Goal: Contribute content: Add original content to the website for others to see

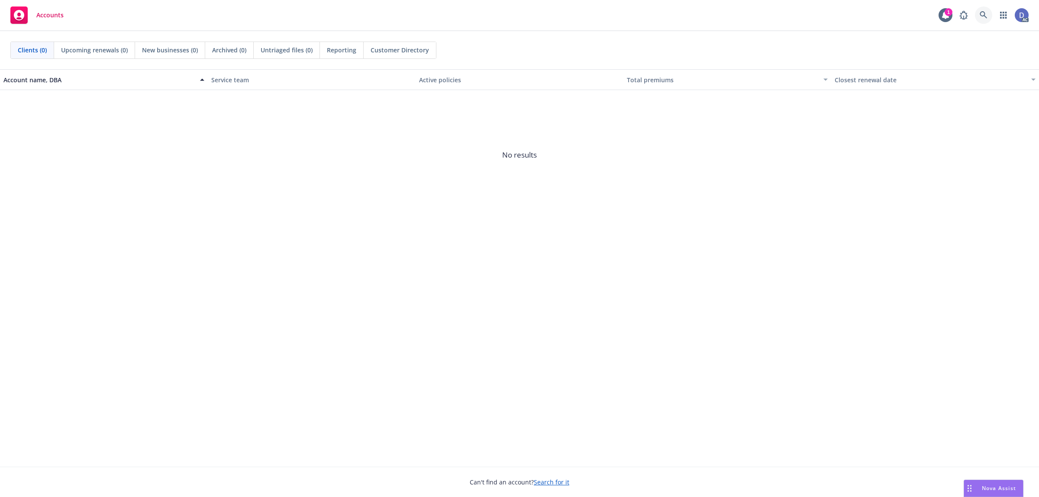
click at [984, 16] on icon at bounding box center [982, 14] width 7 height 7
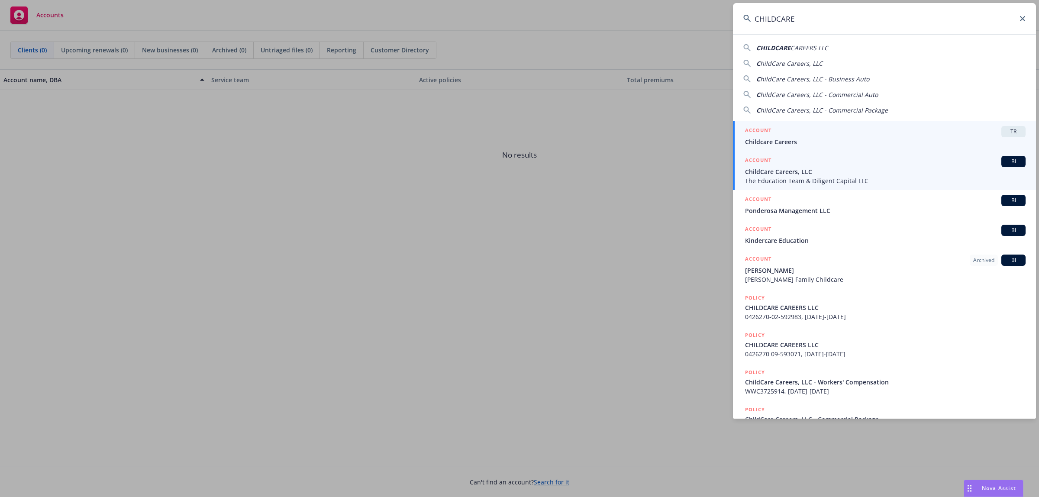
type input "CHILDCARE"
click at [857, 179] on span "The Education Team & Diligent Capital LLC" at bounding box center [885, 180] width 280 height 9
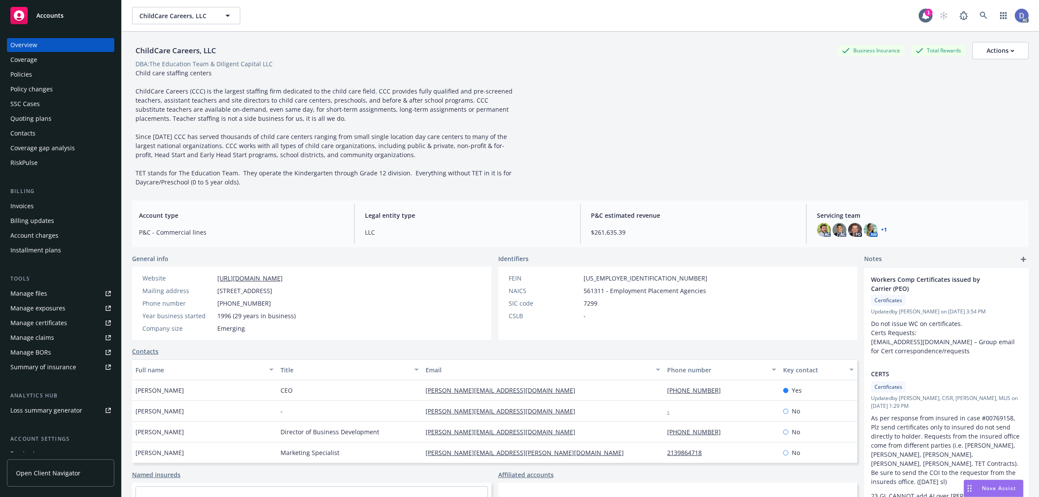
click at [37, 76] on div "Policies" at bounding box center [60, 75] width 100 height 14
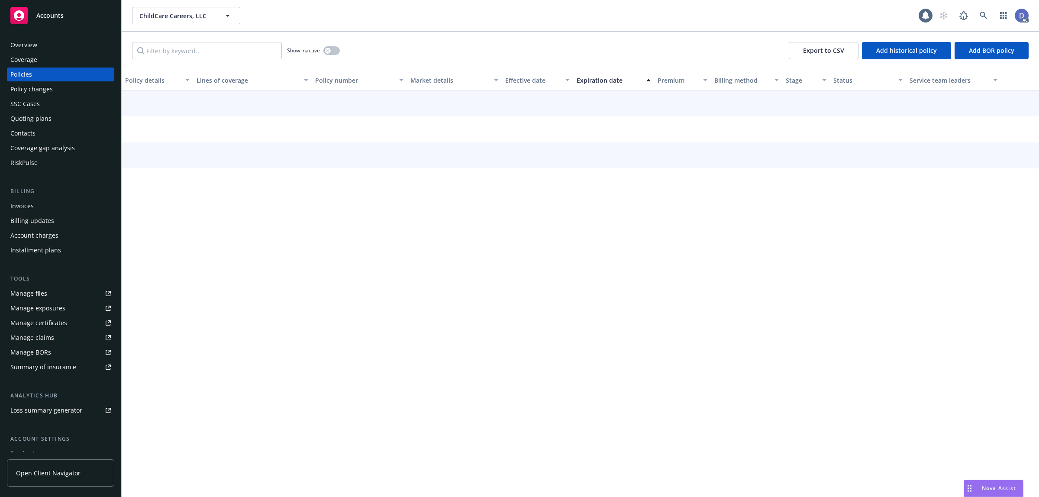
click at [40, 345] on div "Manage BORs" at bounding box center [30, 352] width 41 height 14
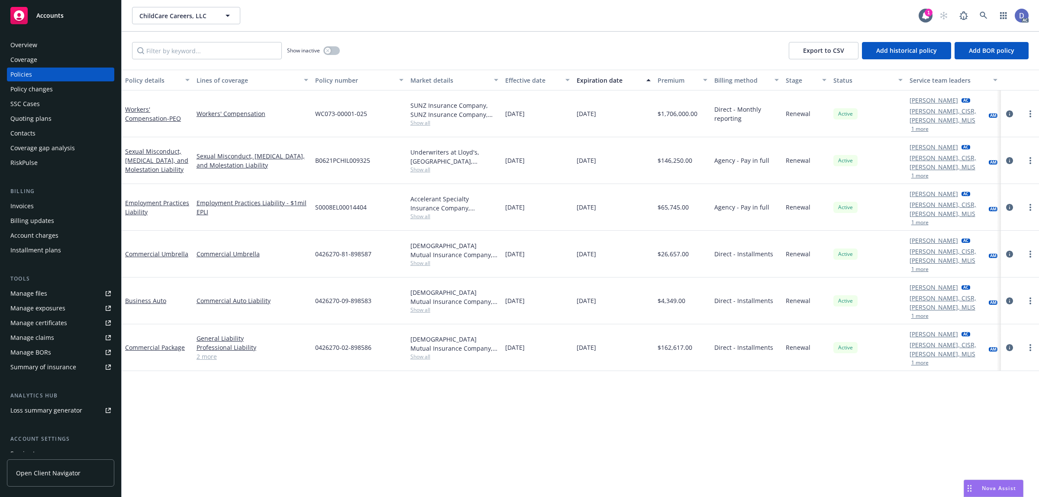
click at [52, 339] on link "Manage claims" at bounding box center [60, 338] width 107 height 14
click at [327, 51] on icon "button" at bounding box center [327, 50] width 3 height 3
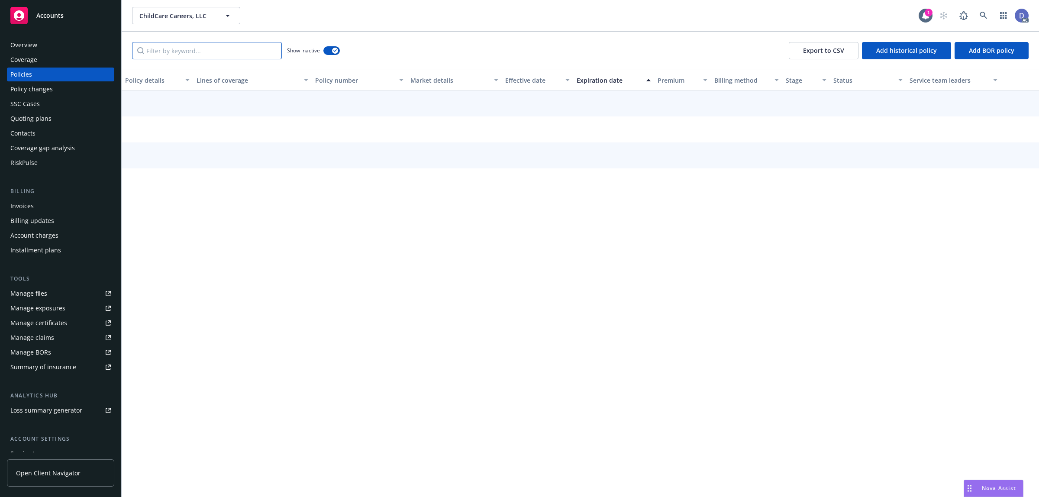
click at [275, 51] on input "Filter by keyword..." at bounding box center [207, 50] width 150 height 17
paste input "Sunz Insurance Company"
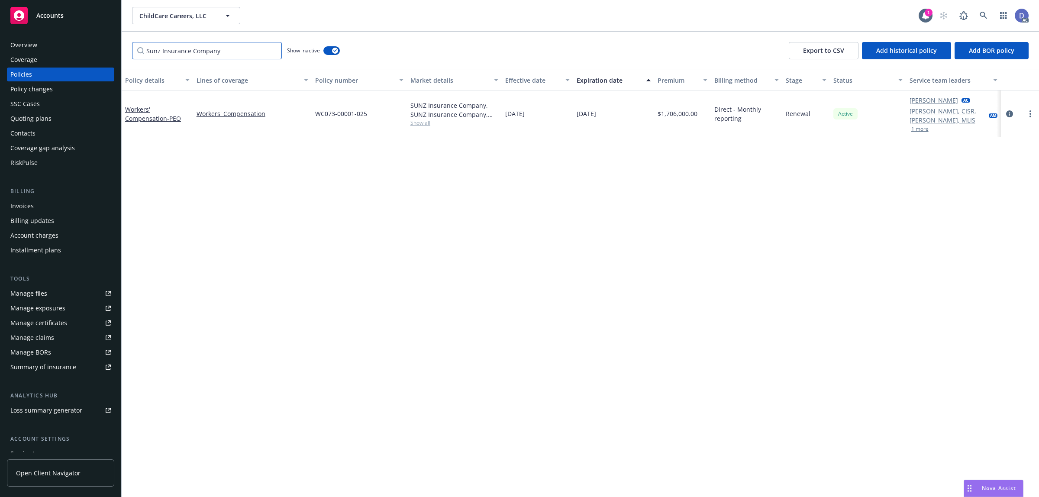
type input "Sunz Insurance Company"
click at [351, 113] on span "WC073-00001-025" at bounding box center [341, 113] width 52 height 9
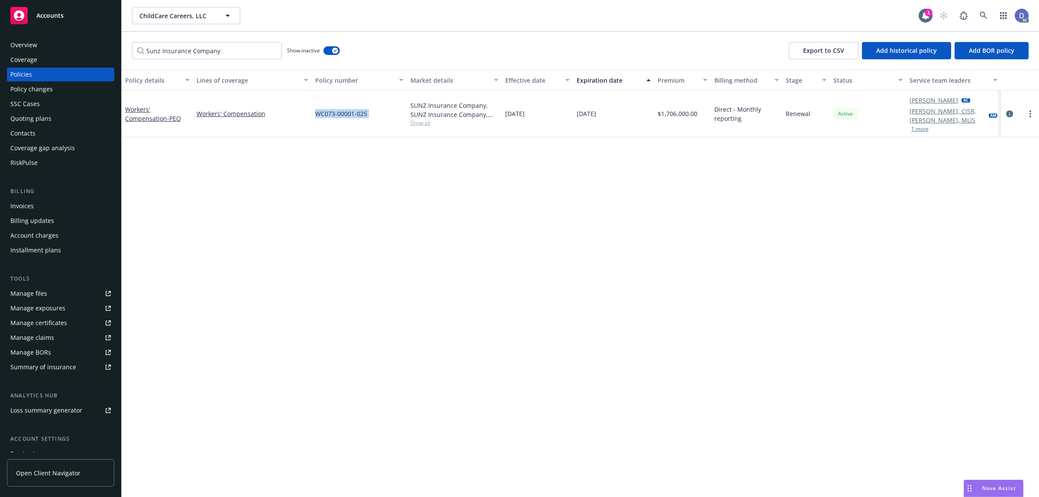
copy span "WC073-00001-025"
click at [448, 105] on div "SUNZ Insurance Company, SUNZ Insurance Company, Venture Programs" at bounding box center [454, 110] width 88 height 18
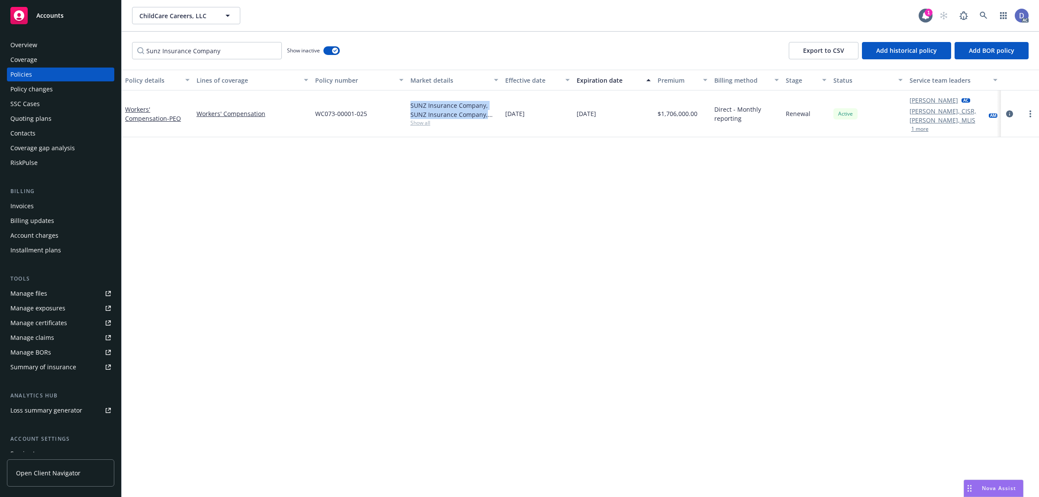
copy div "SUNZ Insurance Company, SUNZ Insurance Company, Venture Programs"
click at [49, 291] on link "Manage files" at bounding box center [60, 293] width 107 height 14
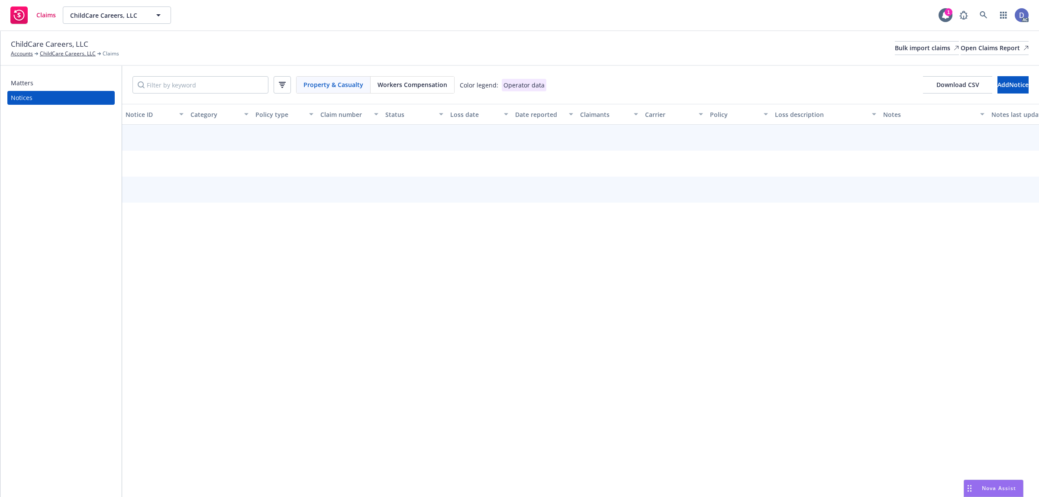
click at [405, 89] on div "Workers Compensation" at bounding box center [412, 85] width 84 height 16
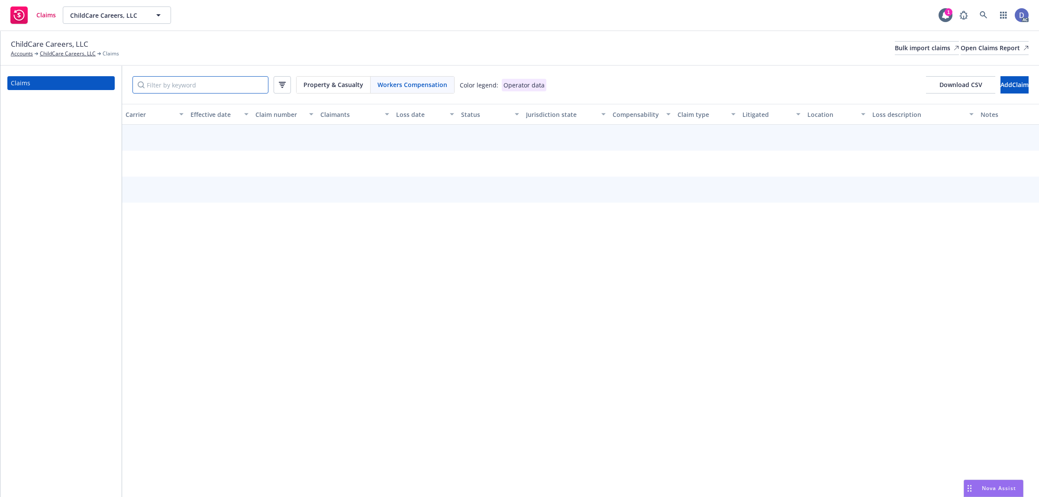
click at [246, 83] on input "Filter by keyword" at bounding box center [200, 84] width 136 height 17
paste input "SZ2500060347"
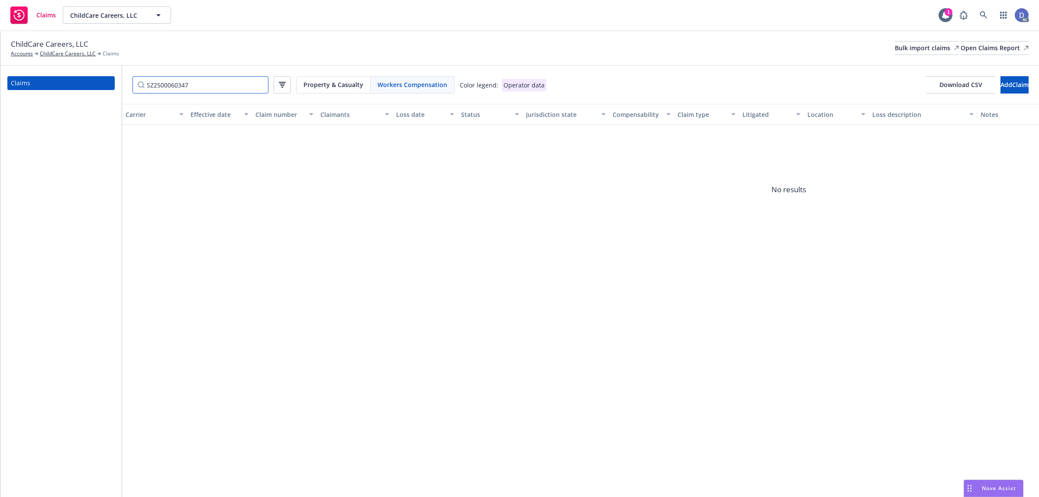
type input "SZ2500060347"
click at [258, 87] on input "SZ2500060347" at bounding box center [200, 84] width 136 height 17
click at [262, 87] on input "SZ2500060347" at bounding box center [200, 84] width 136 height 17
click at [259, 86] on input "SZ2500060347" at bounding box center [200, 84] width 136 height 17
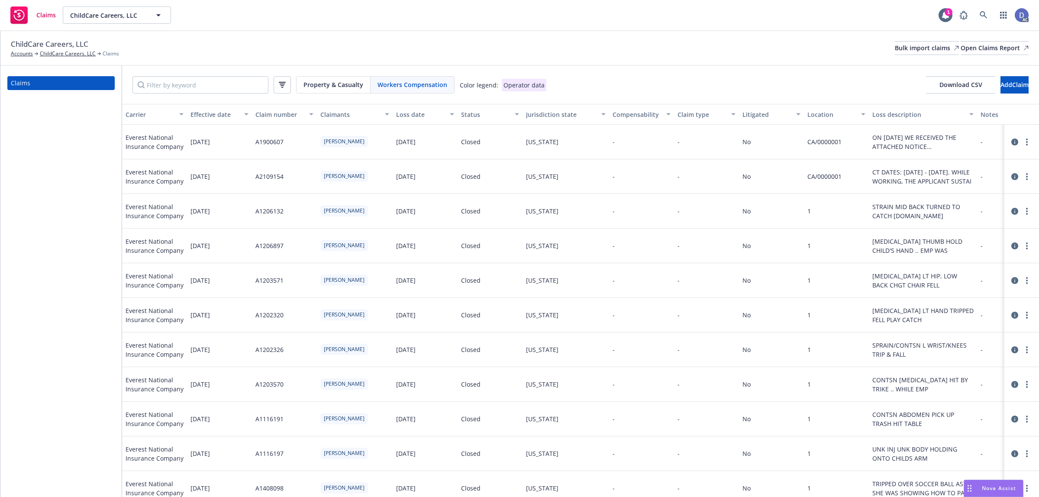
click at [287, 87] on button "button" at bounding box center [281, 84] width 17 height 17
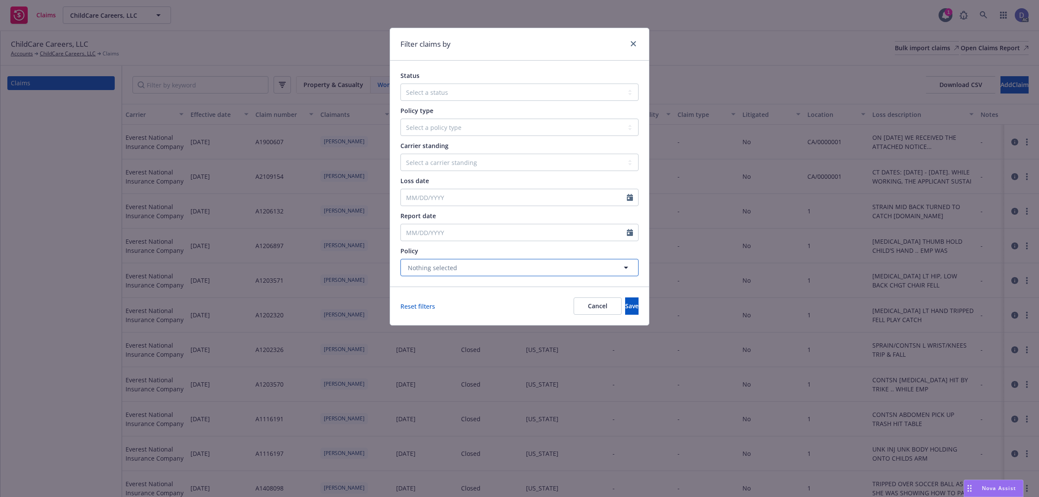
click at [576, 270] on button "Nothing selected" at bounding box center [519, 267] width 238 height 17
type input "WC073-00001-025"
click at [578, 248] on div "Workers' Compensation - #WC073-00001-025 06/11/2025 - 06/11/2026 Active" at bounding box center [525, 239] width 214 height 22
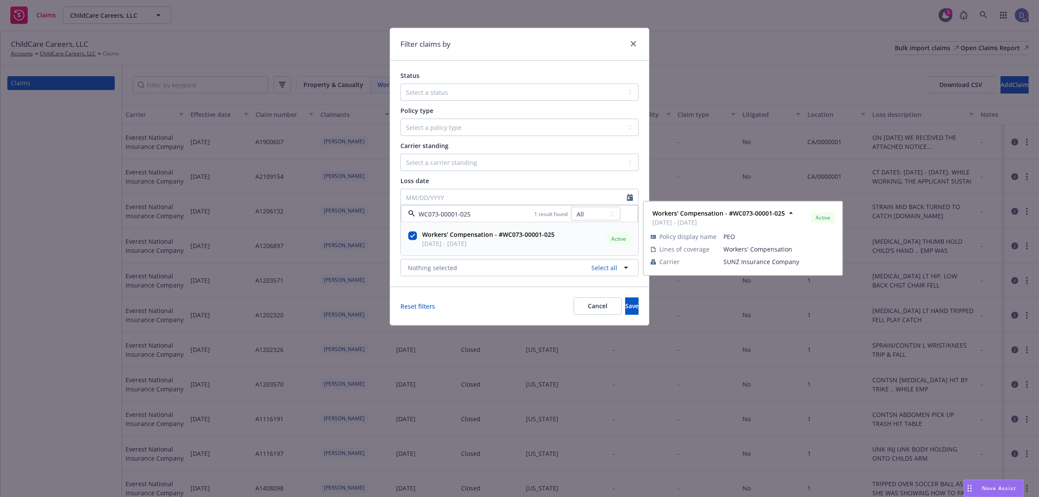
checkbox input "true"
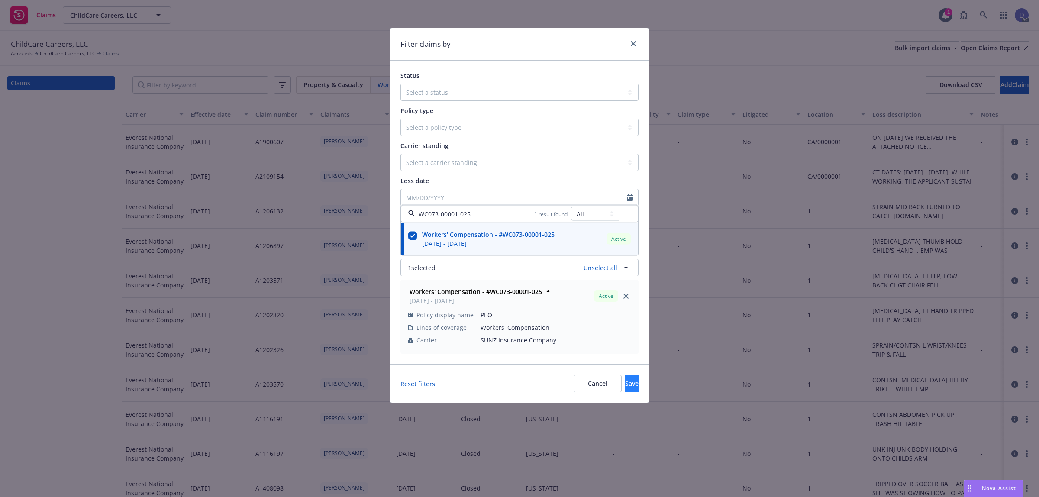
type input "WC073-00001-025"
click at [626, 388] on button "Save" at bounding box center [631, 383] width 13 height 17
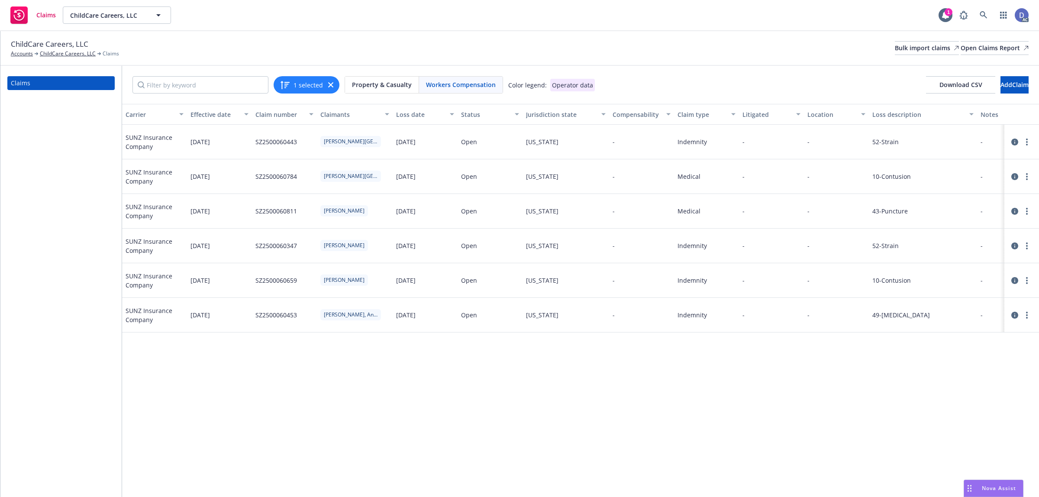
scroll to position [0, 416]
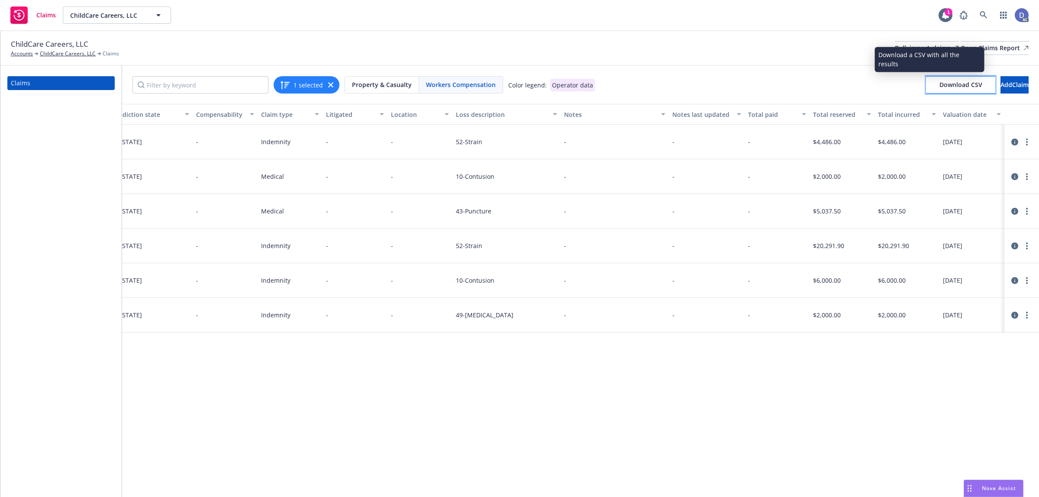
click at [939, 82] on span "Download CSV" at bounding box center [960, 84] width 43 height 8
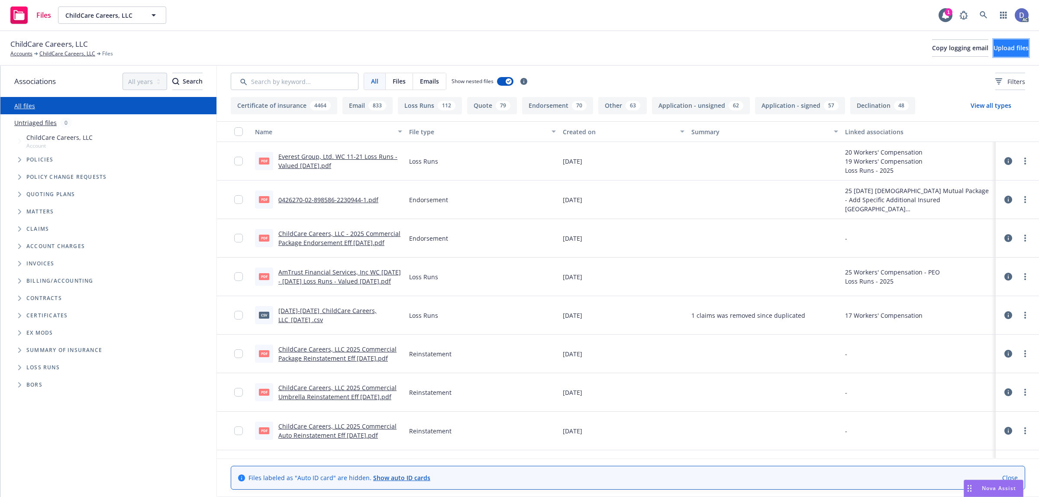
click at [1013, 51] on span "Upload files" at bounding box center [1010, 48] width 35 height 8
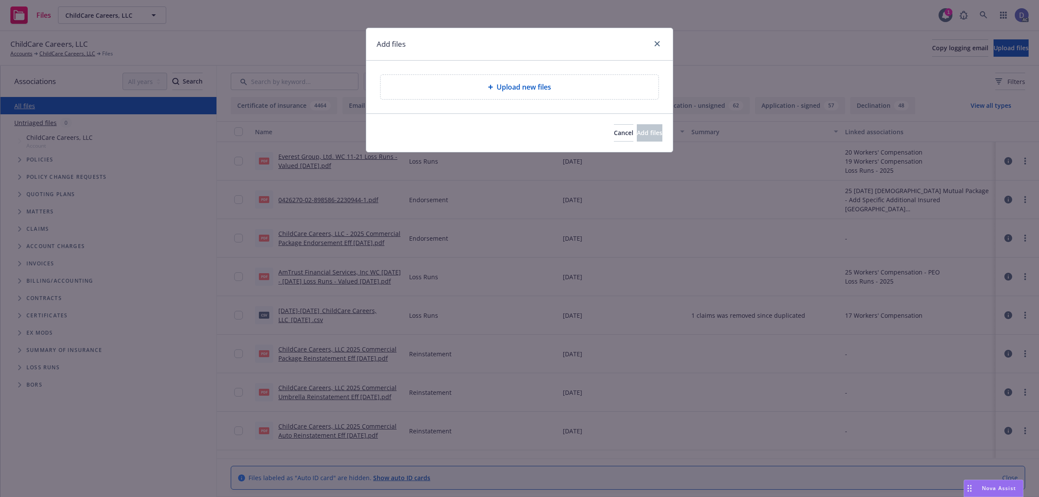
click at [527, 94] on div "Upload new files" at bounding box center [519, 87] width 278 height 24
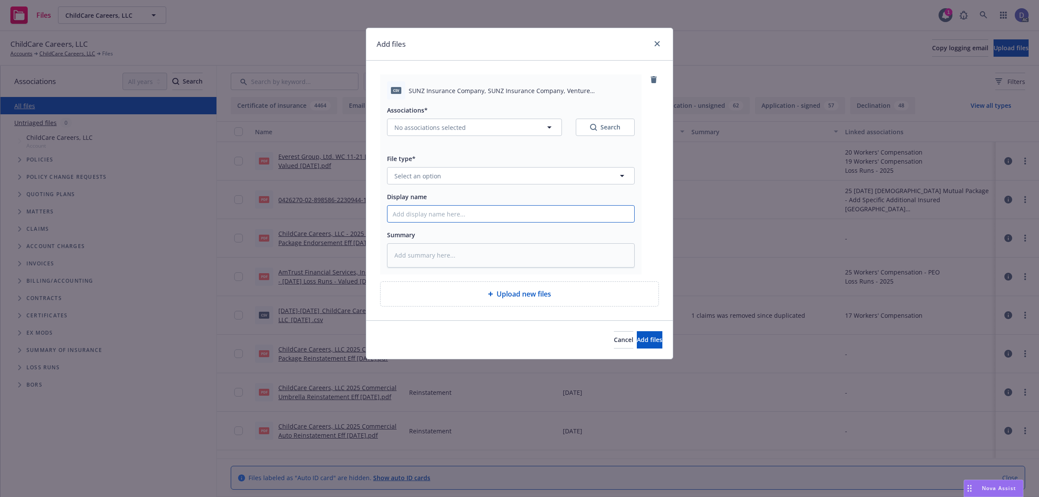
click at [584, 219] on input "Display name" at bounding box center [510, 214] width 247 height 16
paste input "SUNZ Insurance Company, SUNZ Insurance Company, Venture Program_2025-2026_Child…"
type input "SUNZ Insurance Company, SUNZ Insurance Company, Venture Program_2025-2026_Child…"
type textarea "x"
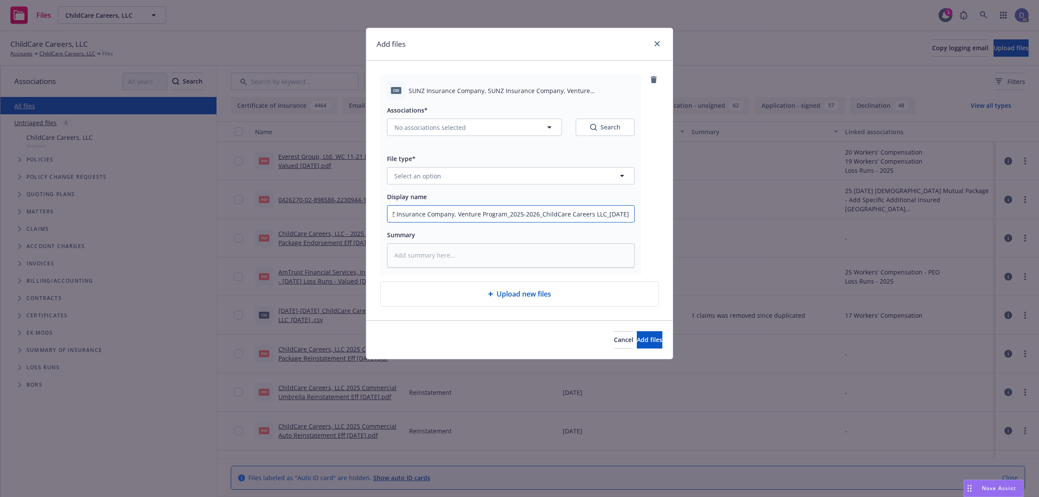
type input "SUNZ Insurance Company, SUNZ Insurance Company, Venture Program_2025-2026_Child…"
click at [593, 180] on button "Select an option" at bounding box center [511, 175] width 248 height 17
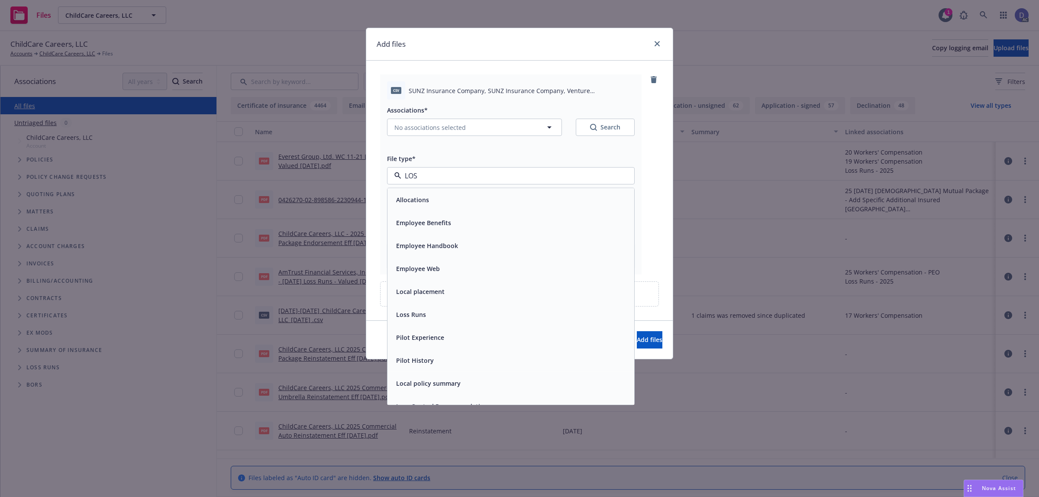
type input "LOSS"
click at [554, 203] on div "Loss Runs" at bounding box center [510, 199] width 236 height 13
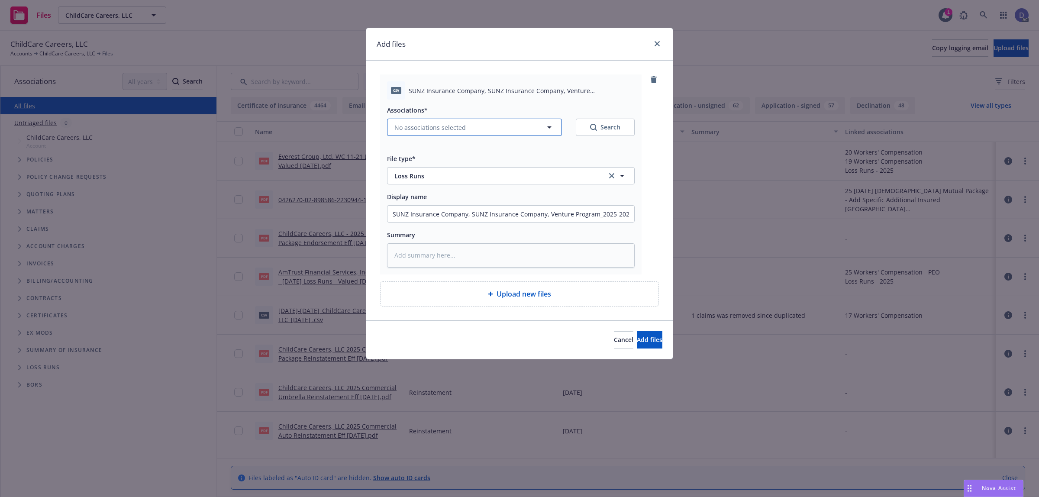
click at [453, 121] on button "No associations selected" at bounding box center [474, 127] width 175 height 17
type textarea "x"
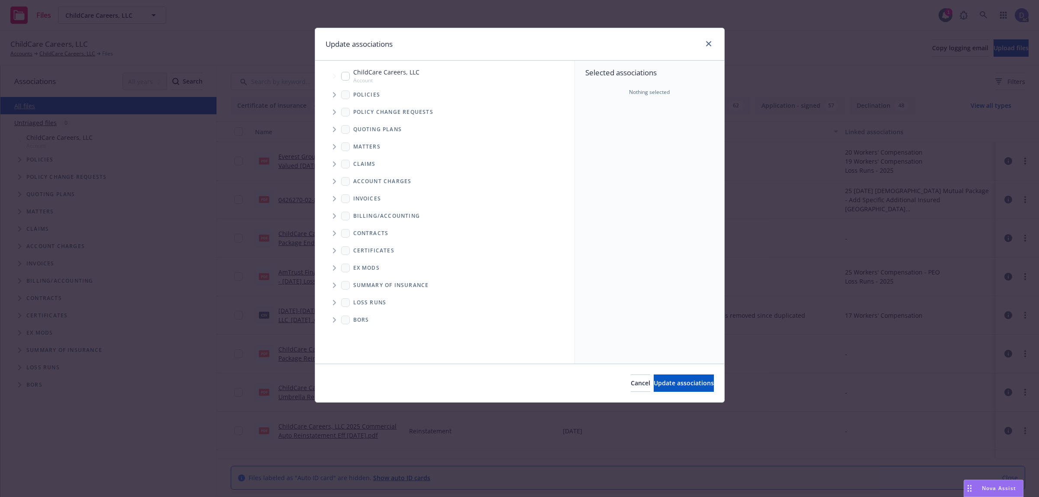
click at [332, 94] on span "Tree Example" at bounding box center [334, 95] width 14 height 14
click at [596, 141] on div "Selected associations Nothing selected" at bounding box center [649, 212] width 149 height 303
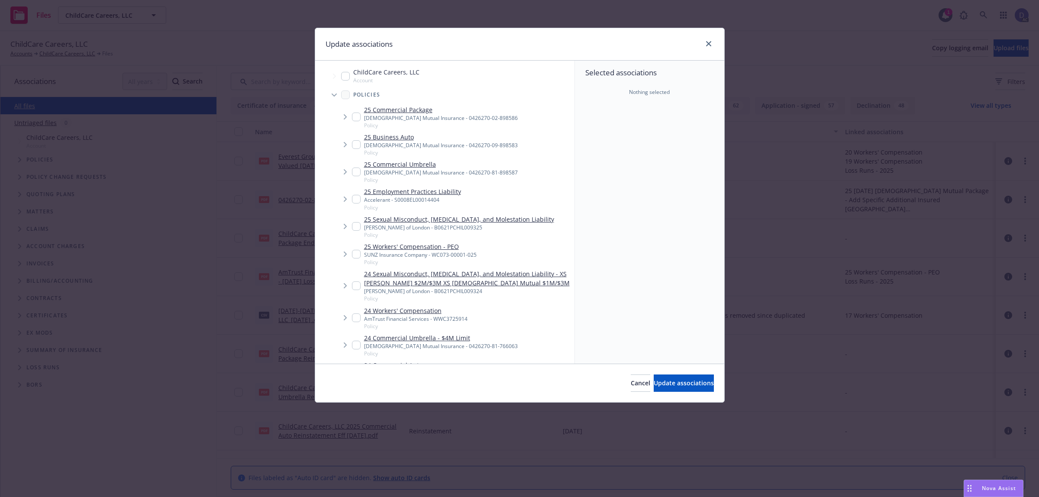
click at [440, 246] on link "25 Workers' Compensation - PEO" at bounding box center [420, 246] width 113 height 9
checkbox input "true"
click at [676, 382] on span "Update associations" at bounding box center [683, 383] width 60 height 8
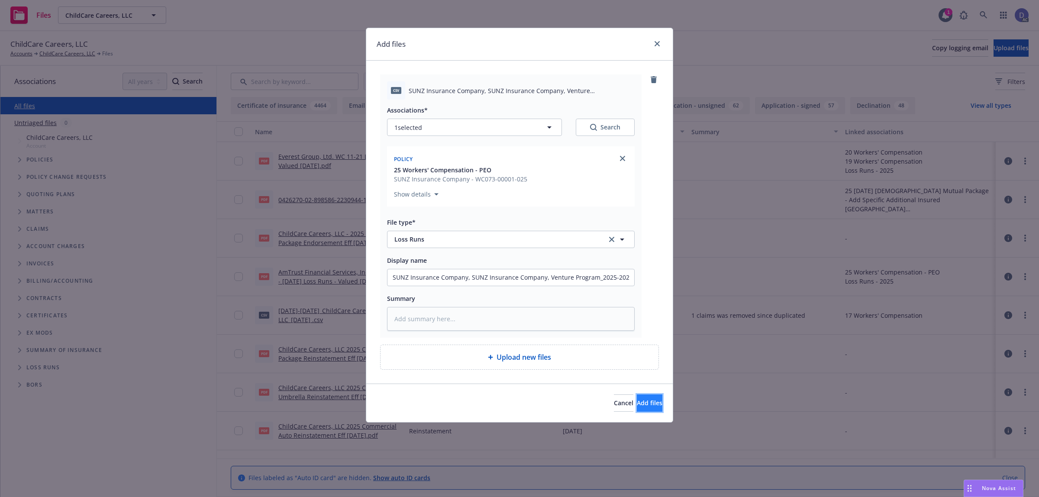
click at [644, 395] on button "Add files" at bounding box center [650, 402] width 26 height 17
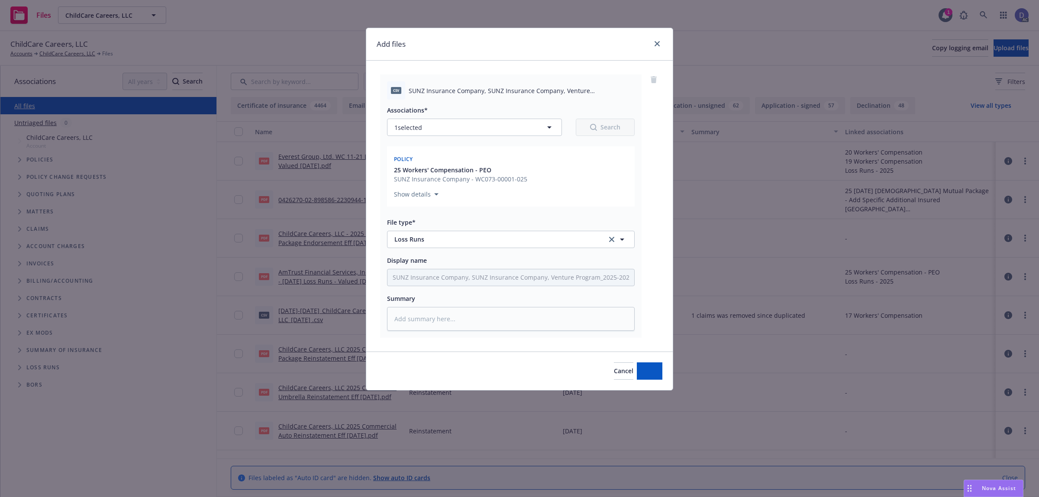
type textarea "x"
